Goal: Task Accomplishment & Management: Manage account settings

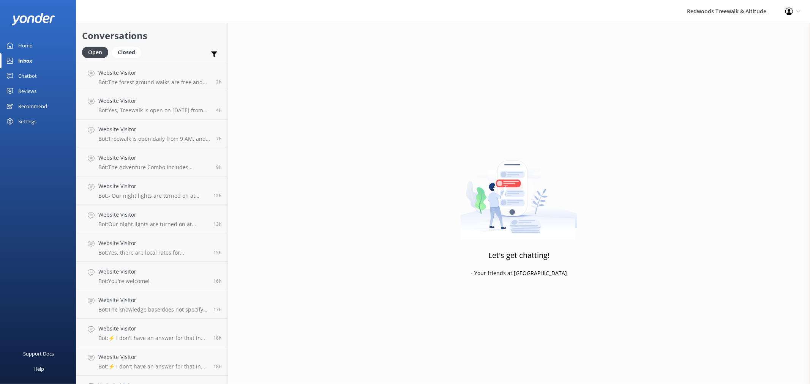
click at [40, 92] on link "Reviews" at bounding box center [38, 91] width 76 height 15
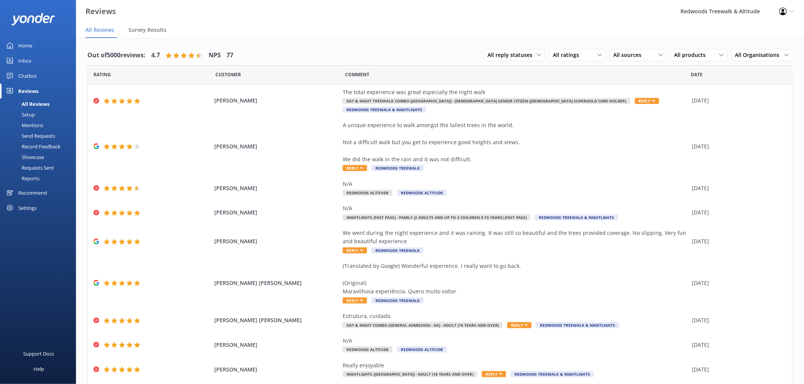
click at [29, 46] on div "Home" at bounding box center [25, 45] width 14 height 15
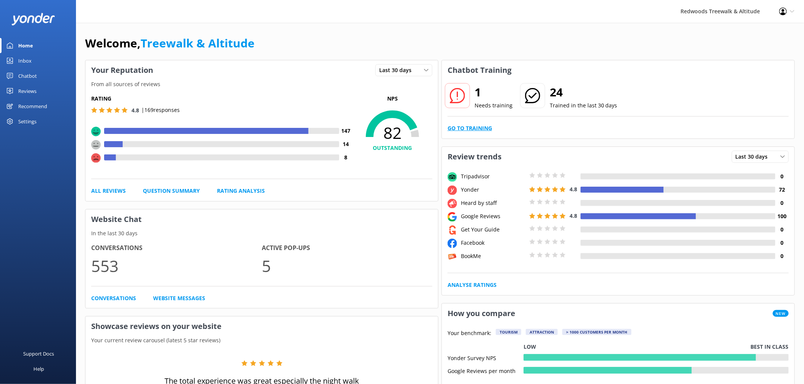
click at [487, 126] on link "Go to Training" at bounding box center [470, 128] width 44 height 8
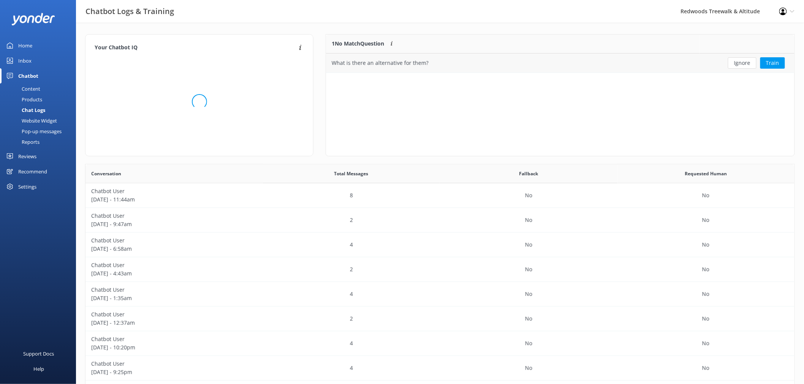
scroll to position [32, 462]
click at [738, 63] on button "Ignore" at bounding box center [742, 62] width 28 height 11
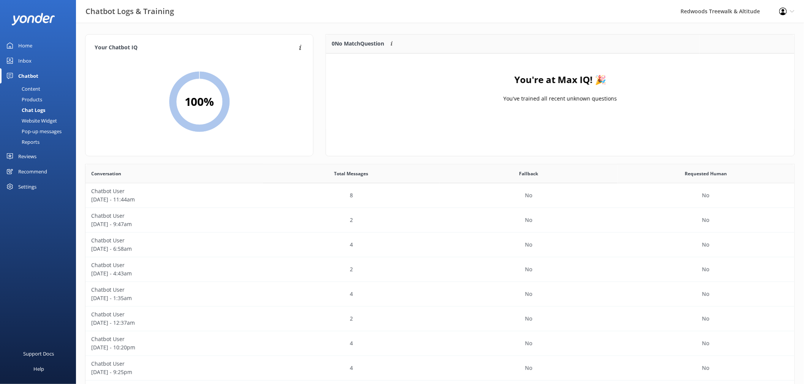
click at [46, 63] on link "Inbox" at bounding box center [38, 60] width 76 height 15
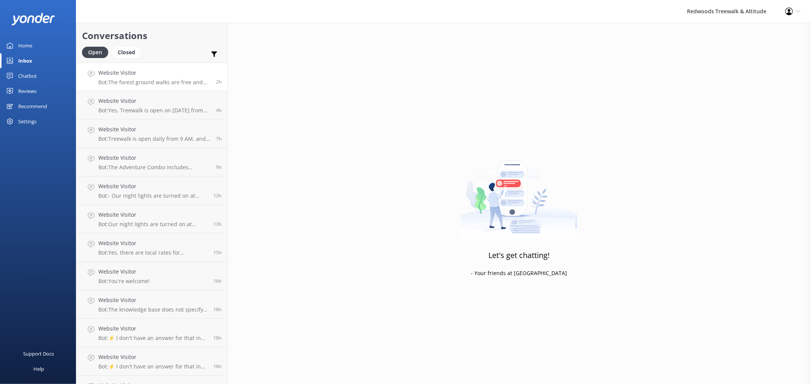
click at [157, 78] on div "Website Visitor Bot: The forest ground walks are free and accessible all year r…" at bounding box center [154, 77] width 112 height 16
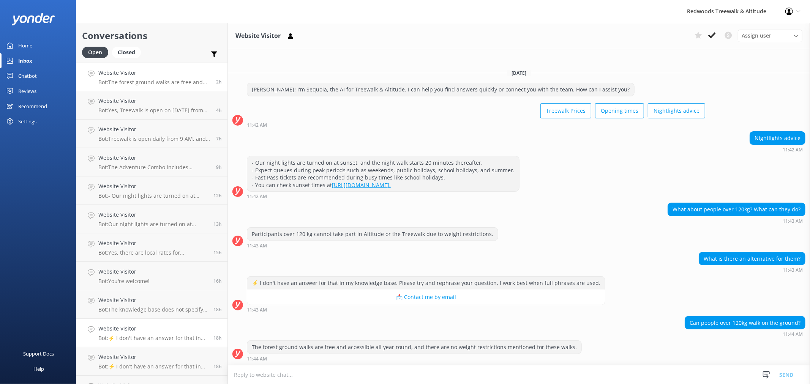
click at [162, 329] on h4 "Website Visitor" at bounding box center [152, 329] width 109 height 8
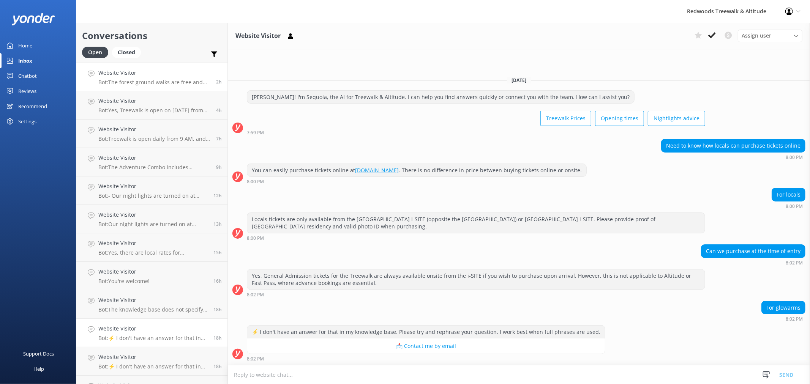
click at [176, 75] on h4 "Website Visitor" at bounding box center [154, 73] width 112 height 8
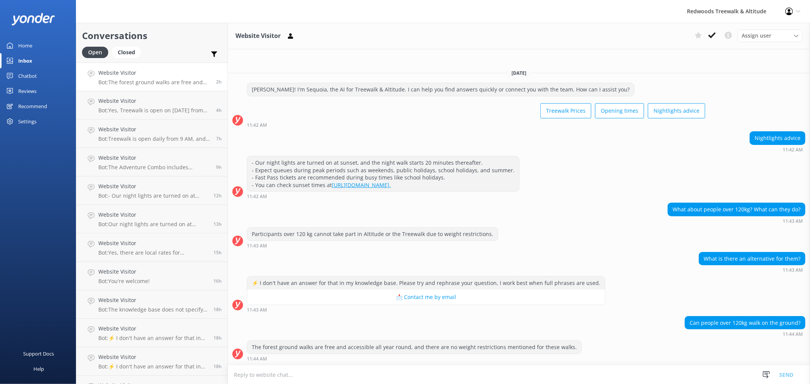
click at [37, 48] on link "Home" at bounding box center [38, 45] width 76 height 15
